Goal: Task Accomplishment & Management: Complete application form

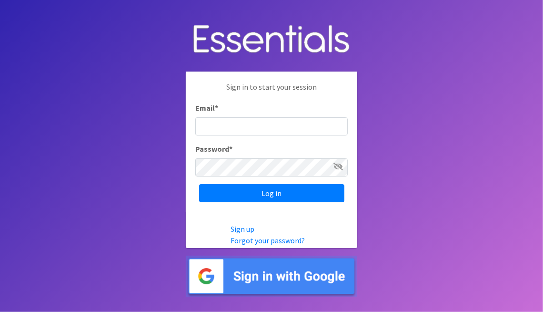
click at [276, 130] on input "Email *" at bounding box center [271, 126] width 153 height 18
type input "[EMAIL_ADDRESS][DOMAIN_NAME][US_STATE]"
click at [341, 166] on icon at bounding box center [339, 167] width 10 height 8
click at [338, 163] on icon at bounding box center [339, 167] width 10 height 8
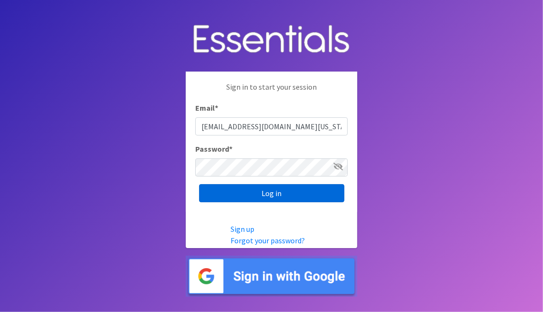
click at [290, 192] on input "Log in" at bounding box center [271, 193] width 145 height 18
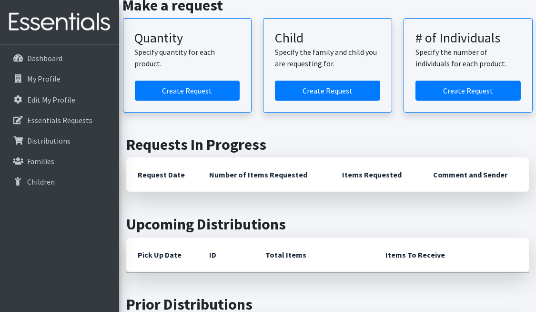
scroll to position [143, 0]
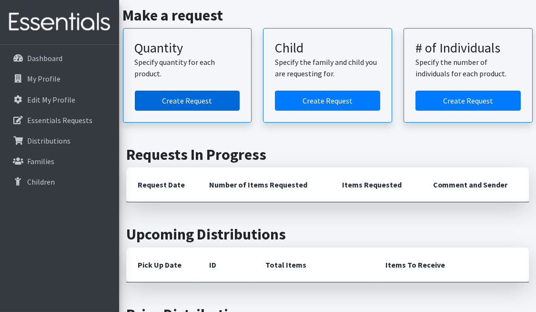
click at [189, 99] on link "Create Request" at bounding box center [187, 101] width 105 height 20
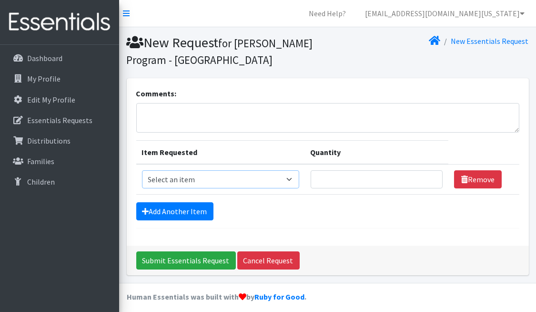
click at [294, 176] on select "Select an item Kids (Newborn) Kids (Preemie)** Limited Kids (Size 1) Kids (Size…" at bounding box center [220, 179] width 157 height 18
click at [378, 205] on div "Add Another Item" at bounding box center [327, 211] width 383 height 18
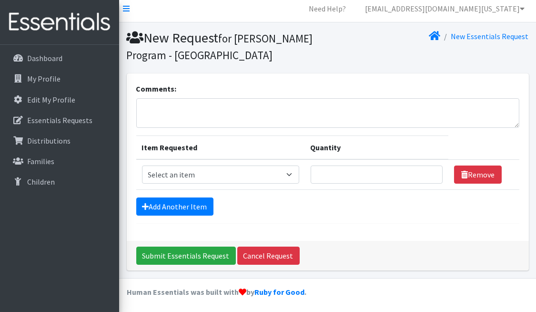
scroll to position [6, 0]
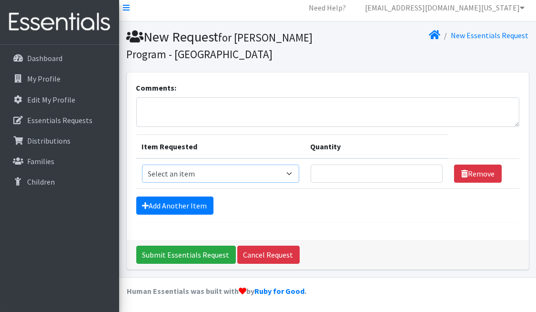
click at [291, 170] on select "Select an item Kids (Newborn) Kids (Preemie)** Limited Kids (Size 1) Kids (Size…" at bounding box center [220, 173] width 157 height 18
click at [142, 164] on select "Select an item Kids (Newborn) Kids (Preemie)** Limited Kids (Size 1) Kids (Size…" at bounding box center [220, 173] width 157 height 18
click at [291, 172] on select "Select an item Kids (Newborn) Kids (Preemie)** Limited Kids (Size 1) Kids (Size…" at bounding box center [220, 173] width 157 height 18
select select "11999"
click at [142, 164] on select "Select an item Kids (Newborn) Kids (Preemie)** Limited Kids (Size 1) Kids (Size…" at bounding box center [220, 173] width 157 height 18
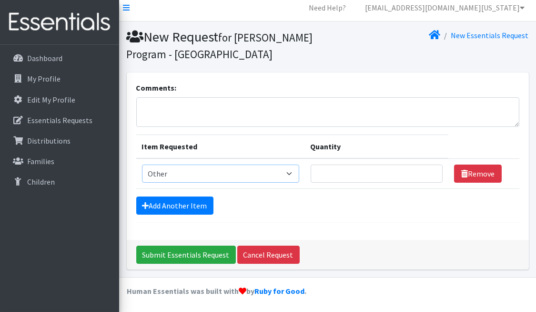
click at [289, 172] on select "Select an item Kids (Newborn) Kids (Preemie)** Limited Kids (Size 1) Kids (Size…" at bounding box center [220, 173] width 157 height 18
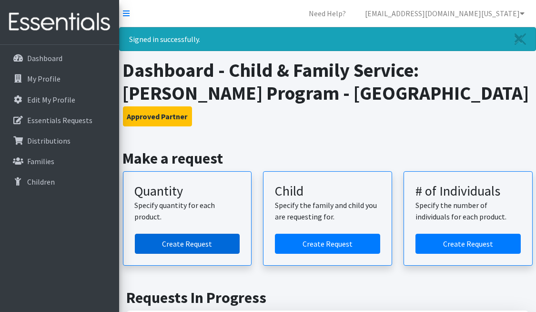
click at [169, 244] on link "Create Request" at bounding box center [187, 244] width 105 height 20
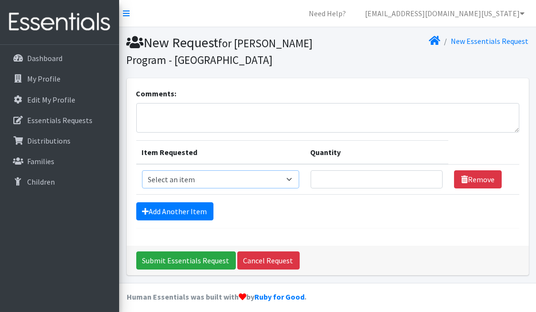
click at [292, 177] on select "Select an item Kids (Newborn) Kids (Preemie)** Limited Kids (Size 1) Kids (Size…" at bounding box center [220, 179] width 157 height 18
click at [398, 93] on div "Comments:" at bounding box center [327, 110] width 383 height 45
click at [289, 179] on select "Select an item Kids (Newborn) Kids (Preemie)** Limited Kids (Size 1) Kids (Size…" at bounding box center [220, 179] width 157 height 18
select select "1832"
click at [142, 170] on select "Select an item Kids (Newborn) Kids (Preemie)** Limited Kids (Size 1) Kids (Size…" at bounding box center [220, 179] width 157 height 18
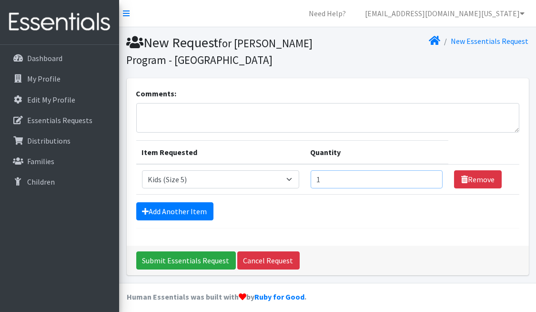
click at [430, 177] on input "1" at bounding box center [377, 179] width 132 height 18
click at [430, 177] on input "2" at bounding box center [377, 179] width 132 height 18
click at [430, 182] on input "1" at bounding box center [377, 179] width 132 height 18
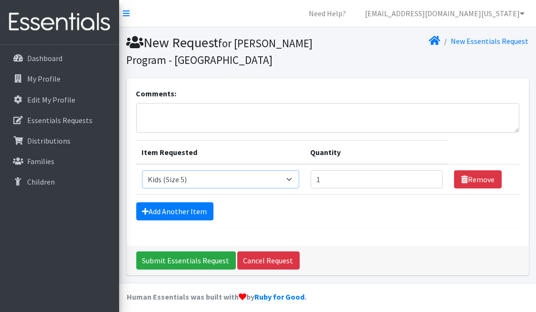
click at [289, 181] on select "Select an item Kids (Newborn) Kids (Preemie)** Limited Kids (Size 1) Kids (Size…" at bounding box center [220, 179] width 157 height 18
click at [290, 202] on form "Comments: Item Requested Quantity Item Requested Select an item Kids (Newborn) …" at bounding box center [327, 158] width 383 height 141
click at [332, 181] on input "1" at bounding box center [377, 179] width 132 height 18
click at [343, 208] on div "Add Another Item" at bounding box center [327, 211] width 383 height 18
click at [343, 209] on div "Add Another Item" at bounding box center [327, 211] width 383 height 18
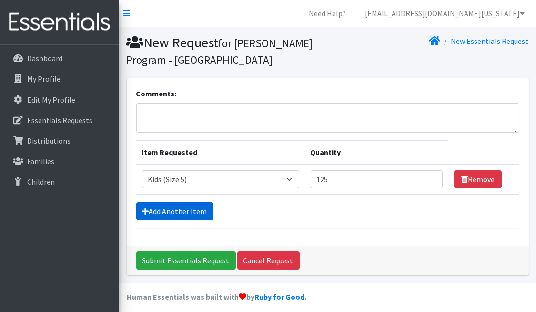
click at [187, 212] on link "Add Another Item" at bounding box center [174, 211] width 77 height 18
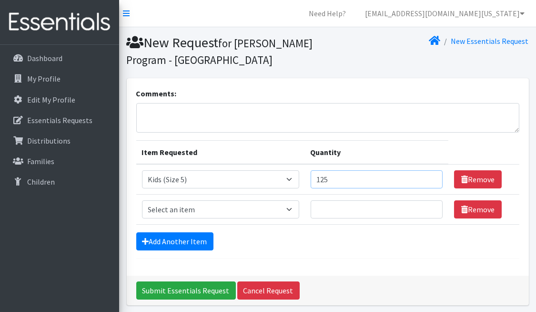
click at [367, 180] on input "125" at bounding box center [377, 179] width 132 height 18
click at [430, 181] on input "124" at bounding box center [377, 179] width 132 height 18
click at [430, 180] on input "123" at bounding box center [377, 179] width 132 height 18
click at [430, 180] on input "122" at bounding box center [377, 179] width 132 height 18
click at [430, 180] on input "120" at bounding box center [377, 179] width 132 height 18
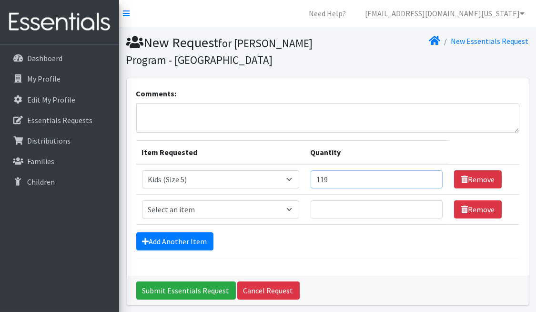
click at [430, 180] on input "119" at bounding box center [377, 179] width 132 height 18
click at [430, 180] on input "118" at bounding box center [377, 179] width 132 height 18
click at [430, 180] on input "117" at bounding box center [377, 179] width 132 height 18
click at [430, 180] on input "116" at bounding box center [377, 179] width 132 height 18
click at [430, 180] on input "115" at bounding box center [377, 179] width 132 height 18
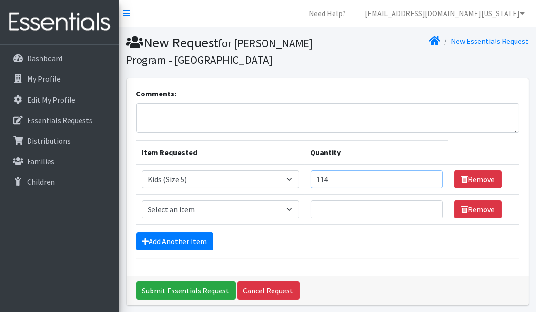
click at [430, 180] on input "114" at bounding box center [377, 179] width 132 height 18
click at [430, 180] on input "113" at bounding box center [377, 179] width 132 height 18
click at [430, 180] on input "112" at bounding box center [377, 179] width 132 height 18
click at [430, 180] on input "111" at bounding box center [377, 179] width 132 height 18
click at [430, 180] on input "110" at bounding box center [377, 179] width 132 height 18
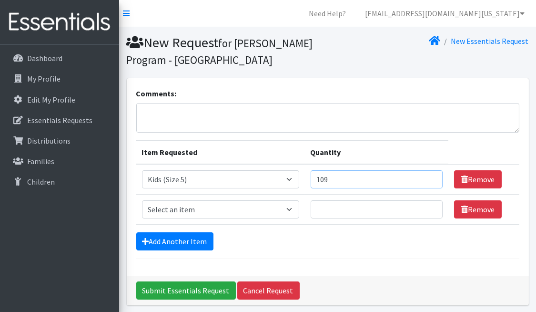
click at [430, 180] on input "109" at bounding box center [377, 179] width 132 height 18
click at [430, 180] on input "108" at bounding box center [377, 179] width 132 height 18
click at [430, 180] on input "107" at bounding box center [377, 179] width 132 height 18
click at [430, 180] on input "106" at bounding box center [377, 179] width 132 height 18
click at [430, 180] on input "105" at bounding box center [377, 179] width 132 height 18
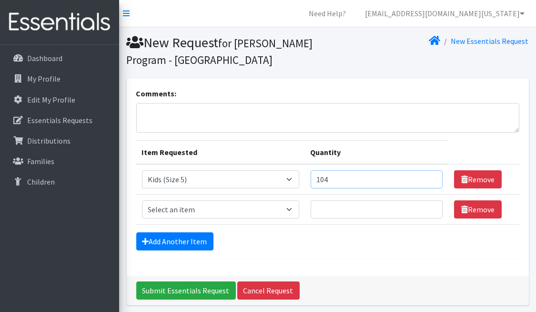
click at [430, 180] on input "104" at bounding box center [377, 179] width 132 height 18
click at [430, 180] on input "103" at bounding box center [377, 179] width 132 height 18
click at [430, 180] on input "102" at bounding box center [377, 179] width 132 height 18
click at [430, 180] on input "101" at bounding box center [377, 179] width 132 height 18
click at [430, 180] on input "100" at bounding box center [377, 179] width 132 height 18
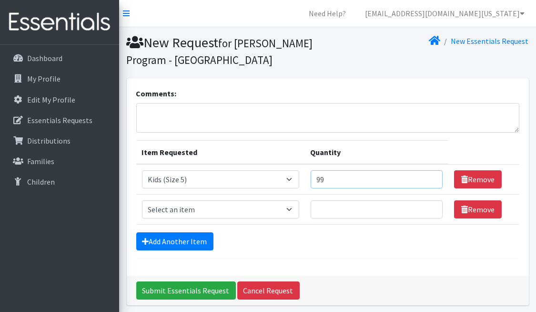
click at [430, 180] on input "99" at bounding box center [377, 179] width 132 height 18
click at [430, 180] on input "98" at bounding box center [377, 179] width 132 height 18
click at [430, 180] on input "97" at bounding box center [377, 179] width 132 height 18
click at [430, 180] on input "96" at bounding box center [377, 179] width 132 height 18
click at [430, 180] on input "95" at bounding box center [377, 179] width 132 height 18
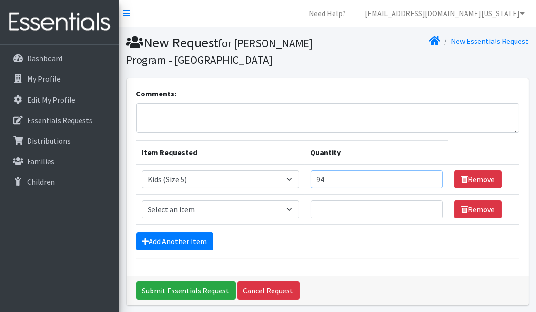
click at [430, 180] on input "94" at bounding box center [377, 179] width 132 height 18
click at [430, 180] on input "93" at bounding box center [377, 179] width 132 height 18
click at [430, 180] on input "92" at bounding box center [377, 179] width 132 height 18
click at [430, 180] on input "91" at bounding box center [377, 179] width 132 height 18
click at [430, 180] on input "90" at bounding box center [377, 179] width 132 height 18
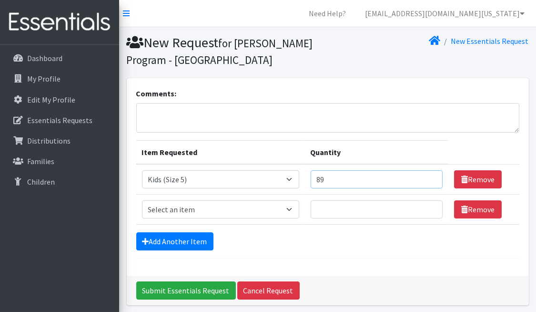
click at [430, 180] on input "89" at bounding box center [377, 179] width 132 height 18
click at [430, 180] on input "88" at bounding box center [377, 179] width 132 height 18
click at [430, 180] on input "87" at bounding box center [377, 179] width 132 height 18
click at [430, 180] on input "86" at bounding box center [377, 179] width 132 height 18
click at [430, 180] on input "85" at bounding box center [377, 179] width 132 height 18
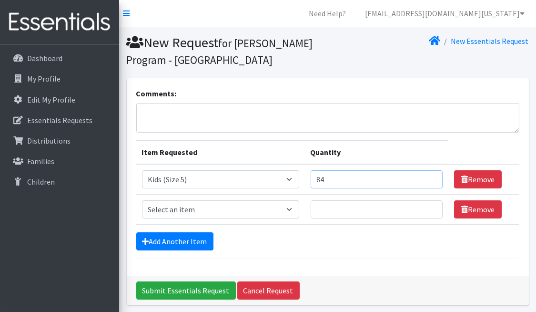
click at [430, 180] on input "84" at bounding box center [377, 179] width 132 height 18
click at [430, 180] on input "83" at bounding box center [377, 179] width 132 height 18
click at [430, 180] on input "82" at bounding box center [377, 179] width 132 height 18
click at [430, 180] on input "81" at bounding box center [377, 179] width 132 height 18
click at [430, 180] on input "80" at bounding box center [377, 179] width 132 height 18
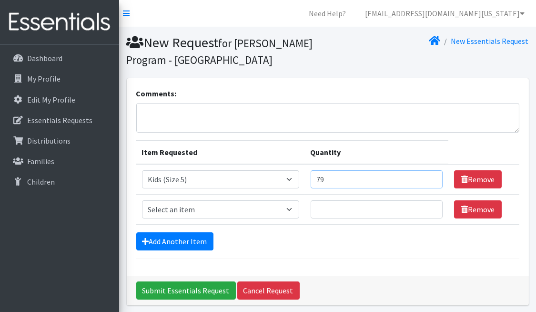
click at [430, 180] on input "79" at bounding box center [377, 179] width 132 height 18
click at [430, 180] on input "78" at bounding box center [377, 179] width 132 height 18
click at [430, 180] on input "77" at bounding box center [377, 179] width 132 height 18
click at [430, 180] on input "76" at bounding box center [377, 179] width 132 height 18
type input "75"
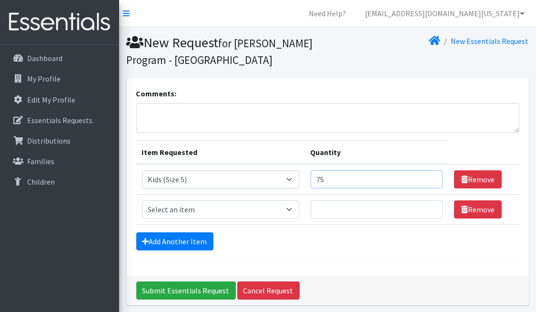
click at [430, 180] on input "75" at bounding box center [377, 179] width 132 height 18
click at [290, 206] on select "Select an item Kids (Newborn) Kids (Preemie)** Limited Kids (Size 1) Kids (Size…" at bounding box center [220, 209] width 157 height 18
select select "1834"
click at [142, 200] on select "Select an item Kids (Newborn) Kids (Preemie)** Limited Kids (Size 1) Kids (Size…" at bounding box center [220, 209] width 157 height 18
click at [429, 209] on input "1" at bounding box center [377, 209] width 132 height 18
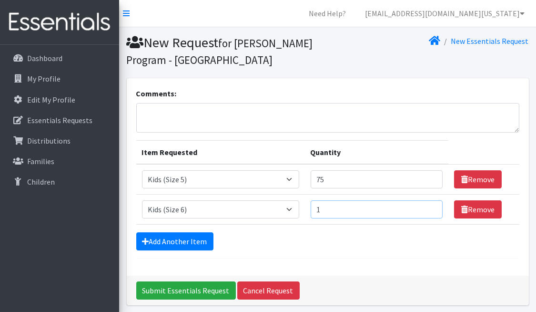
click at [429, 209] on input "1" at bounding box center [377, 209] width 132 height 18
type input "75"
click at [398, 244] on div "Add Another Item" at bounding box center [327, 241] width 383 height 18
click at [183, 240] on link "Add Another Item" at bounding box center [174, 241] width 77 height 18
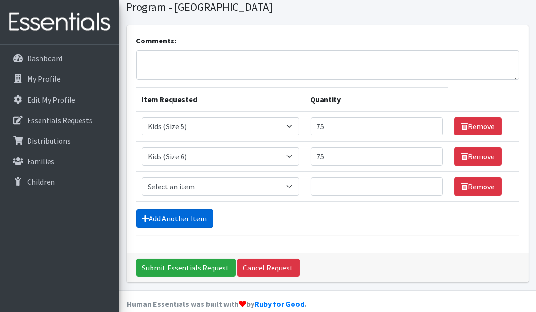
scroll to position [66, 0]
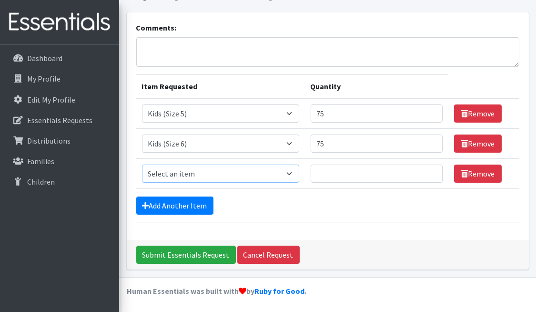
click at [290, 175] on select "Select an item Kids (Newborn) Kids (Preemie)** Limited Kids (Size 1) Kids (Size…" at bounding box center [220, 173] width 157 height 18
select select "7519"
click at [142, 164] on select "Select an item Kids (Newborn) Kids (Preemie)** Limited Kids (Size 1) Kids (Size…" at bounding box center [220, 173] width 157 height 18
click at [184, 207] on link "Add Another Item" at bounding box center [174, 205] width 77 height 18
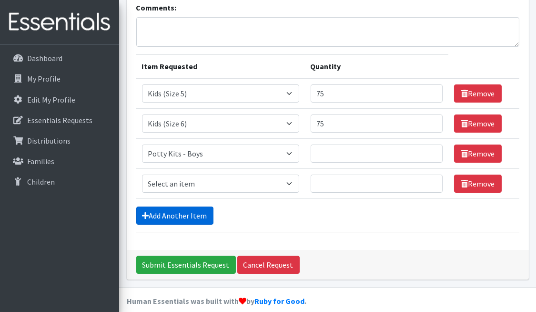
scroll to position [96, 0]
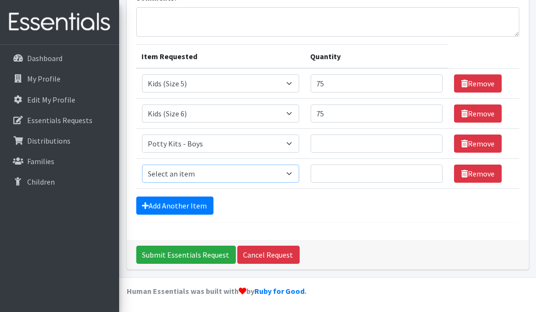
click at [294, 173] on select "Select an item Kids (Newborn) Kids (Preemie)** Limited Kids (Size 1) Kids (Size…" at bounding box center [220, 173] width 157 height 18
select select "7518"
click at [142, 164] on select "Select an item Kids (Newborn) Kids (Preemie)** Limited Kids (Size 1) Kids (Size…" at bounding box center [220, 173] width 157 height 18
click at [431, 141] on input "1" at bounding box center [377, 143] width 132 height 18
click at [430, 140] on input "2" at bounding box center [377, 143] width 132 height 18
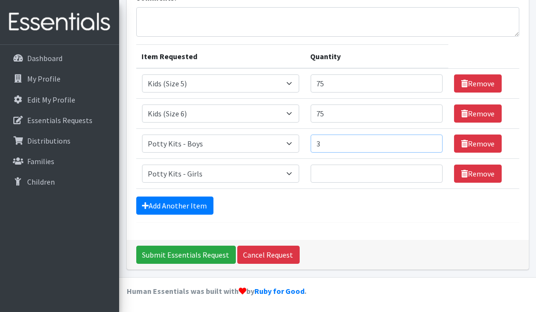
type input "3"
click at [430, 140] on input "3" at bounding box center [377, 143] width 132 height 18
click at [431, 171] on input "1" at bounding box center [377, 173] width 132 height 18
click at [431, 171] on input "2" at bounding box center [377, 173] width 132 height 18
click at [431, 171] on input "3" at bounding box center [377, 173] width 132 height 18
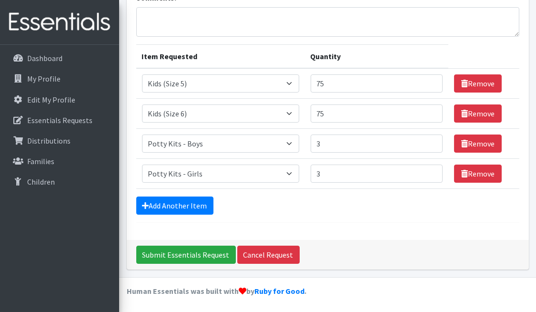
click at [397, 203] on div "Add Another Item" at bounding box center [327, 205] width 383 height 18
click at [195, 202] on link "Add Another Item" at bounding box center [174, 205] width 77 height 18
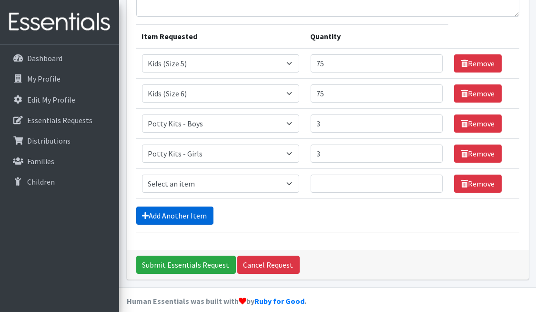
scroll to position [126, 0]
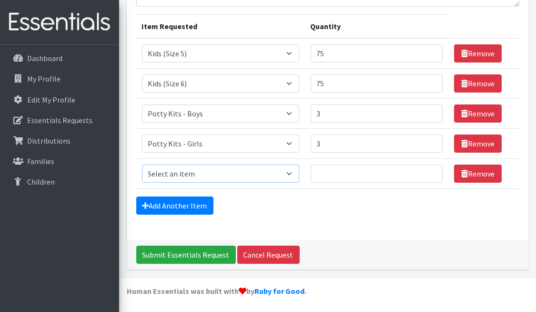
click at [292, 172] on select "Select an item Kids (Newborn) Kids (Preemie)** Limited Kids (Size 1) Kids (Size…" at bounding box center [220, 173] width 157 height 18
click at [397, 209] on div "Add Another Item" at bounding box center [327, 205] width 383 height 18
click at [430, 141] on input "4" at bounding box center [377, 143] width 132 height 18
click at [430, 146] on input "3" at bounding box center [377, 143] width 132 height 18
type input "2"
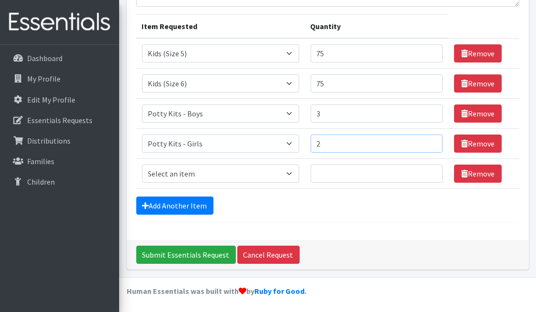
click at [430, 146] on input "2" at bounding box center [377, 143] width 132 height 18
click at [427, 114] on input "2" at bounding box center [377, 113] width 132 height 18
click at [427, 114] on input "1" at bounding box center [377, 113] width 132 height 18
type input "2"
click at [428, 109] on input "2" at bounding box center [377, 113] width 132 height 18
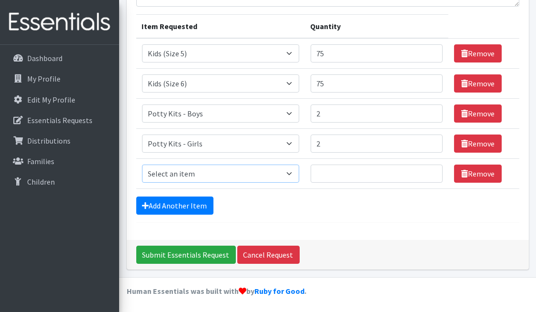
click at [291, 171] on select "Select an item Kids (Newborn) Kids (Preemie)** Limited Kids (Size 1) Kids (Size…" at bounding box center [220, 173] width 157 height 18
select select "1830"
click at [142, 164] on select "Select an item Kids (Newborn) Kids (Preemie)** Limited Kids (Size 1) Kids (Size…" at bounding box center [220, 173] width 157 height 18
click at [430, 169] on input "1" at bounding box center [377, 173] width 132 height 18
click at [428, 171] on input "2" at bounding box center [377, 173] width 132 height 18
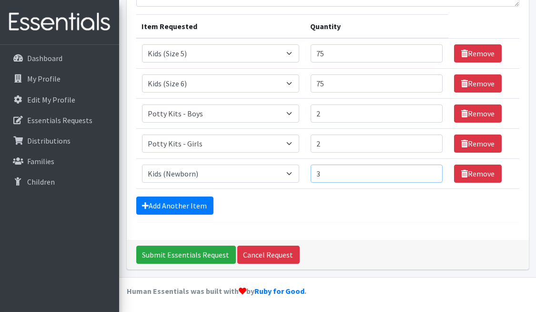
type input "3"
click at [428, 171] on input "3" at bounding box center [377, 173] width 132 height 18
click at [401, 200] on div "Add Another Item" at bounding box center [327, 205] width 383 height 18
click at [423, 172] on input "3" at bounding box center [377, 173] width 132 height 18
click at [419, 203] on div "Add Another Item" at bounding box center [327, 205] width 383 height 18
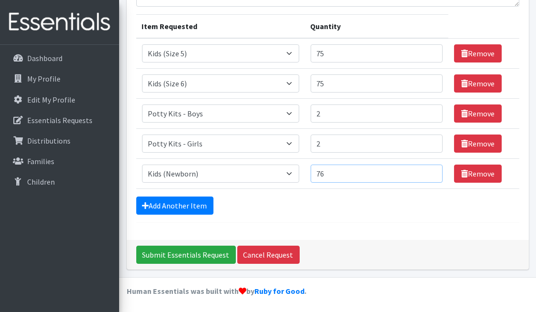
click at [430, 171] on input "76" at bounding box center [377, 173] width 132 height 18
click at [430, 171] on input "77" at bounding box center [377, 173] width 132 height 18
click at [430, 171] on input "78" at bounding box center [377, 173] width 132 height 18
click at [430, 171] on input "79" at bounding box center [377, 173] width 132 height 18
click at [430, 171] on input "80" at bounding box center [377, 173] width 132 height 18
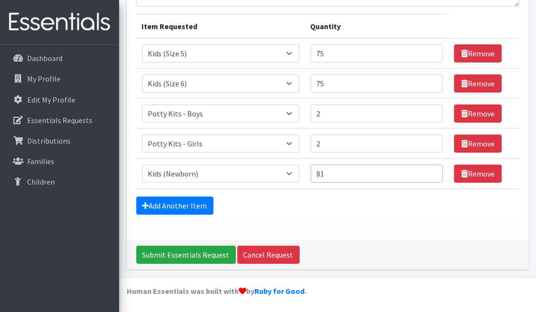
click at [430, 171] on input "81" at bounding box center [377, 173] width 132 height 18
click at [430, 171] on input "82" at bounding box center [377, 173] width 132 height 18
click at [430, 171] on input "83" at bounding box center [377, 173] width 132 height 18
click at [430, 171] on input "84" at bounding box center [377, 173] width 132 height 18
click at [430, 171] on input "85" at bounding box center [377, 173] width 132 height 18
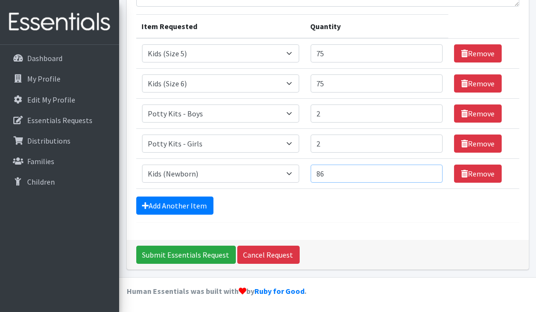
click at [430, 171] on input "86" at bounding box center [377, 173] width 132 height 18
click at [430, 171] on input "87" at bounding box center [377, 173] width 132 height 18
click at [430, 171] on input "88" at bounding box center [377, 173] width 132 height 18
click at [430, 171] on input "89" at bounding box center [377, 173] width 132 height 18
click at [430, 171] on input "90" at bounding box center [377, 173] width 132 height 18
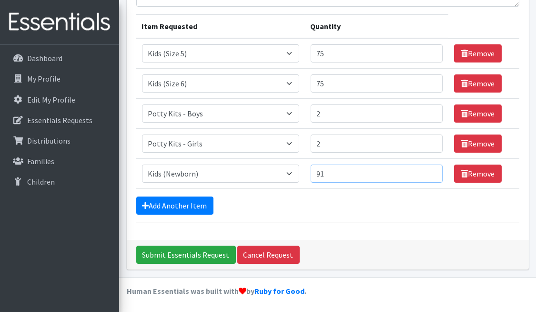
click at [430, 171] on input "91" at bounding box center [377, 173] width 132 height 18
click at [430, 171] on input "92" at bounding box center [377, 173] width 132 height 18
click at [430, 171] on input "93" at bounding box center [377, 173] width 132 height 18
click at [430, 171] on input "94" at bounding box center [377, 173] width 132 height 18
click at [430, 171] on input "95" at bounding box center [377, 173] width 132 height 18
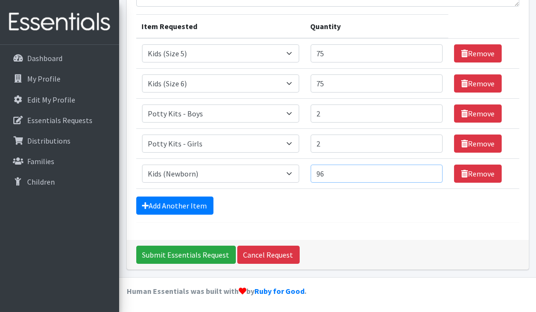
click at [430, 171] on input "96" at bounding box center [377, 173] width 132 height 18
click at [430, 171] on input "97" at bounding box center [377, 173] width 132 height 18
click at [430, 171] on input "98" at bounding box center [377, 173] width 132 height 18
click at [430, 171] on input "99" at bounding box center [377, 173] width 132 height 18
click at [430, 171] on input "100" at bounding box center [377, 173] width 132 height 18
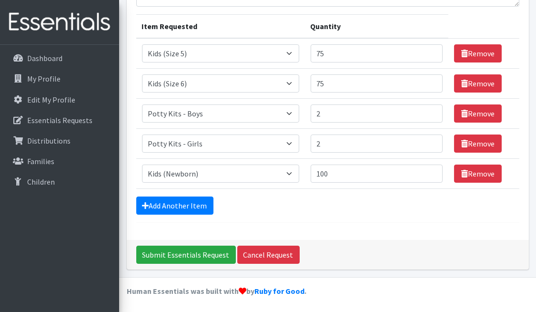
click at [382, 204] on div "Add Another Item" at bounding box center [327, 205] width 383 height 18
click at [428, 175] on input "99" at bounding box center [377, 173] width 132 height 18
click at [428, 175] on input "98" at bounding box center [377, 173] width 132 height 18
click at [428, 175] on input "97" at bounding box center [377, 173] width 132 height 18
click at [428, 175] on input "96" at bounding box center [377, 173] width 132 height 18
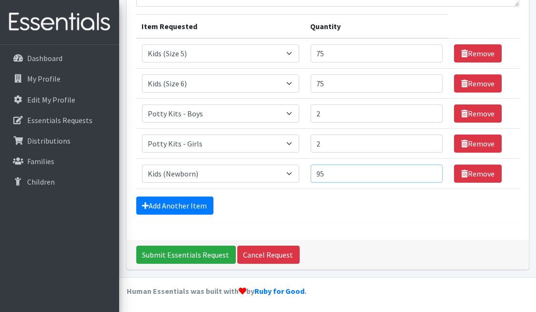
click at [428, 175] on input "95" at bounding box center [377, 173] width 132 height 18
click at [428, 175] on input "94" at bounding box center [377, 173] width 132 height 18
click at [428, 175] on input "93" at bounding box center [377, 173] width 132 height 18
click at [428, 175] on input "92" at bounding box center [377, 173] width 132 height 18
click at [428, 175] on input "91" at bounding box center [377, 173] width 132 height 18
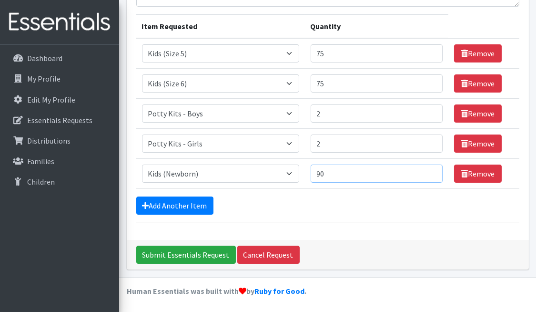
click at [428, 175] on input "90" at bounding box center [377, 173] width 132 height 18
click at [428, 175] on input "89" at bounding box center [377, 173] width 132 height 18
click at [428, 175] on input "88" at bounding box center [377, 173] width 132 height 18
click at [428, 175] on input "87" at bounding box center [377, 173] width 132 height 18
click at [428, 175] on input "86" at bounding box center [377, 173] width 132 height 18
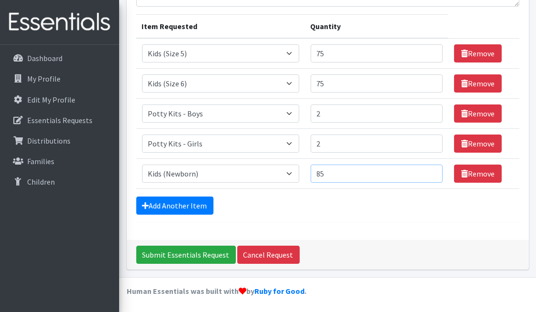
click at [428, 175] on input "85" at bounding box center [377, 173] width 132 height 18
click at [428, 175] on input "84" at bounding box center [377, 173] width 132 height 18
click at [428, 175] on input "83" at bounding box center [377, 173] width 132 height 18
click at [428, 175] on input "82" at bounding box center [377, 173] width 132 height 18
click at [428, 175] on input "81" at bounding box center [377, 173] width 132 height 18
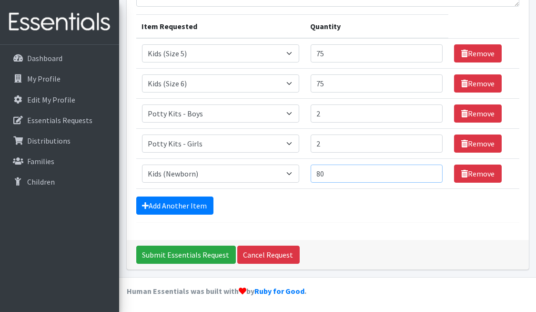
click at [428, 175] on input "80" at bounding box center [377, 173] width 132 height 18
click at [428, 175] on input "79" at bounding box center [377, 173] width 132 height 18
click at [428, 175] on input "78" at bounding box center [377, 173] width 132 height 18
click at [428, 175] on input "77" at bounding box center [377, 173] width 132 height 18
click at [428, 175] on input "76" at bounding box center [377, 173] width 132 height 18
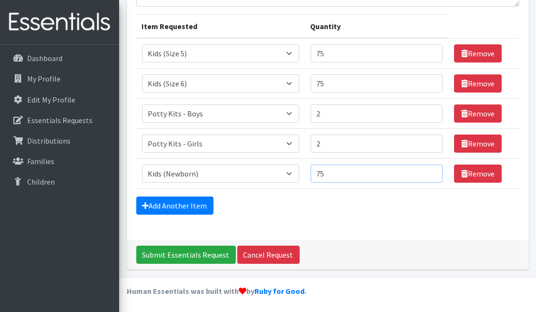
click at [428, 175] on input "75" at bounding box center [377, 173] width 132 height 18
click at [428, 175] on input "74" at bounding box center [377, 173] width 132 height 18
click at [428, 175] on input "73" at bounding box center [377, 173] width 132 height 18
click at [428, 175] on input "72" at bounding box center [377, 173] width 132 height 18
click at [429, 170] on input "73" at bounding box center [377, 173] width 132 height 18
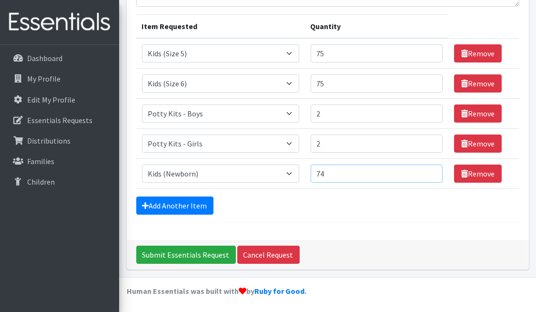
click at [429, 170] on input "74" at bounding box center [377, 173] width 132 height 18
type input "75"
click at [429, 170] on input "75" at bounding box center [377, 173] width 132 height 18
click at [393, 209] on div "Add Another Item" at bounding box center [327, 205] width 383 height 18
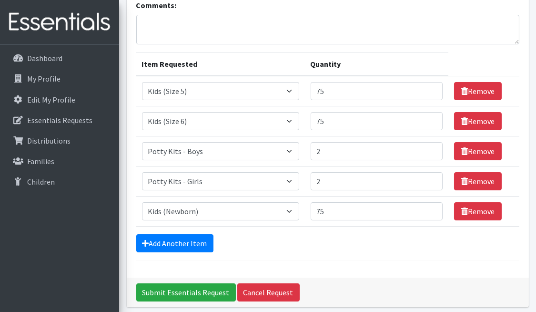
scroll to position [78, 0]
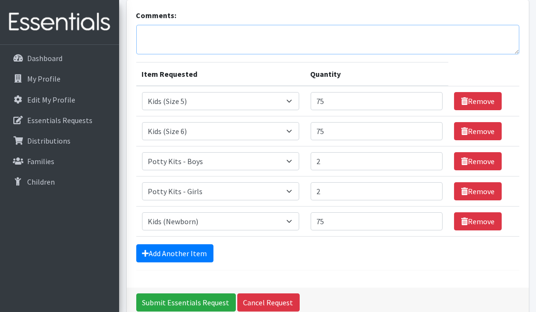
click at [235, 36] on textarea "Comments:" at bounding box center [327, 40] width 383 height 30
type textarea "I"
type textarea "W"
type textarea "R"
click at [235, 36] on textarea "We would like to request any baby wipes if available." at bounding box center [327, 40] width 383 height 30
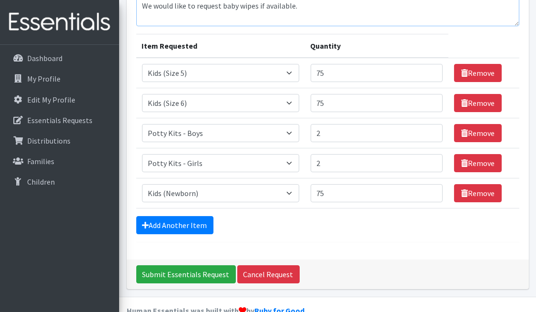
scroll to position [126, 0]
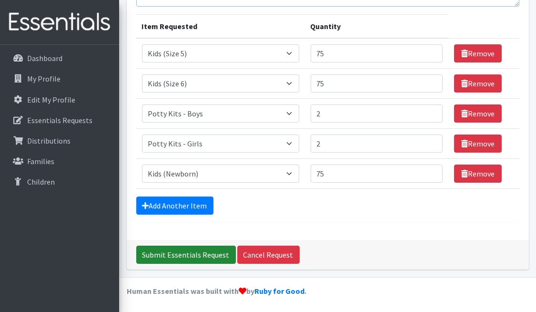
type textarea "We would like to request baby wipes if available."
click at [161, 257] on input "Submit Essentials Request" at bounding box center [186, 254] width 100 height 18
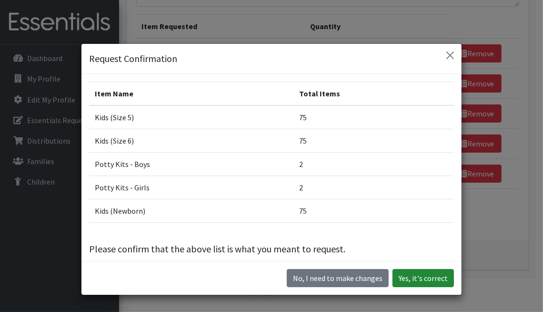
click at [420, 278] on button "Yes, it's correct" at bounding box center [423, 278] width 61 height 18
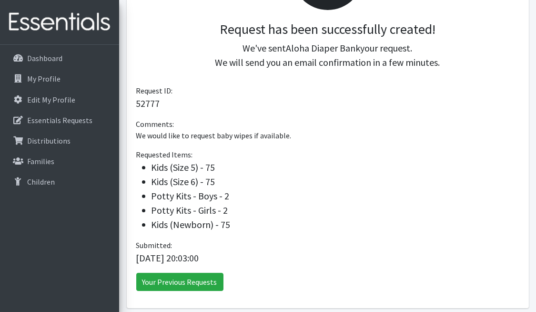
scroll to position [261, 0]
